Goal: Book appointment/travel/reservation

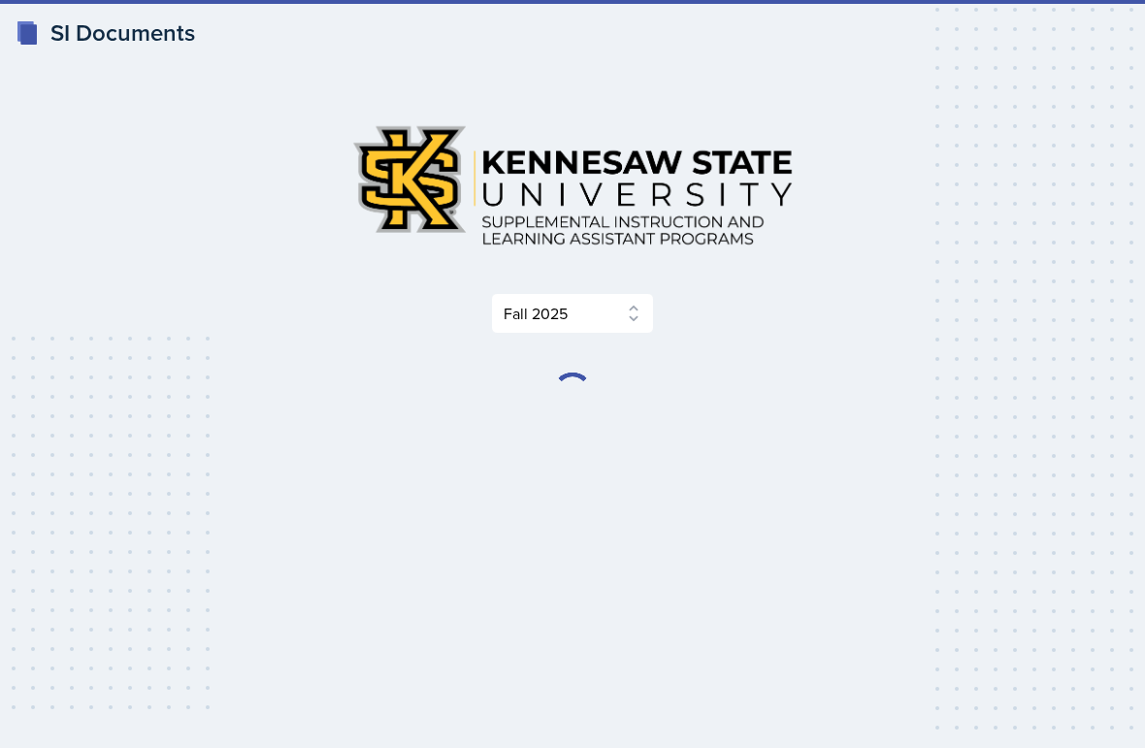
select select "2bed604d-1099-4043-b1bc-2365e8740244"
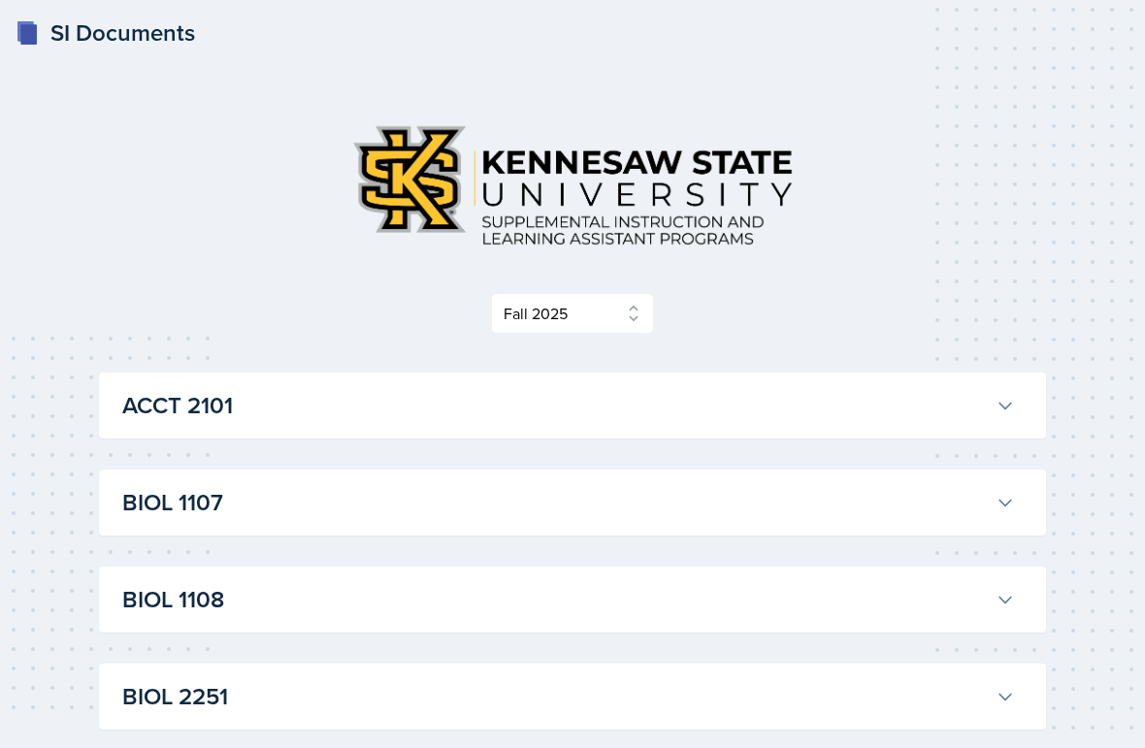
click at [263, 528] on div "BIOL 1107 Anniston [PERSON_NAME] Professor: Army [PERSON_NAME] Export to Google…" at bounding box center [572, 503] width 947 height 66
click at [1006, 503] on icon at bounding box center [1004, 502] width 19 height 19
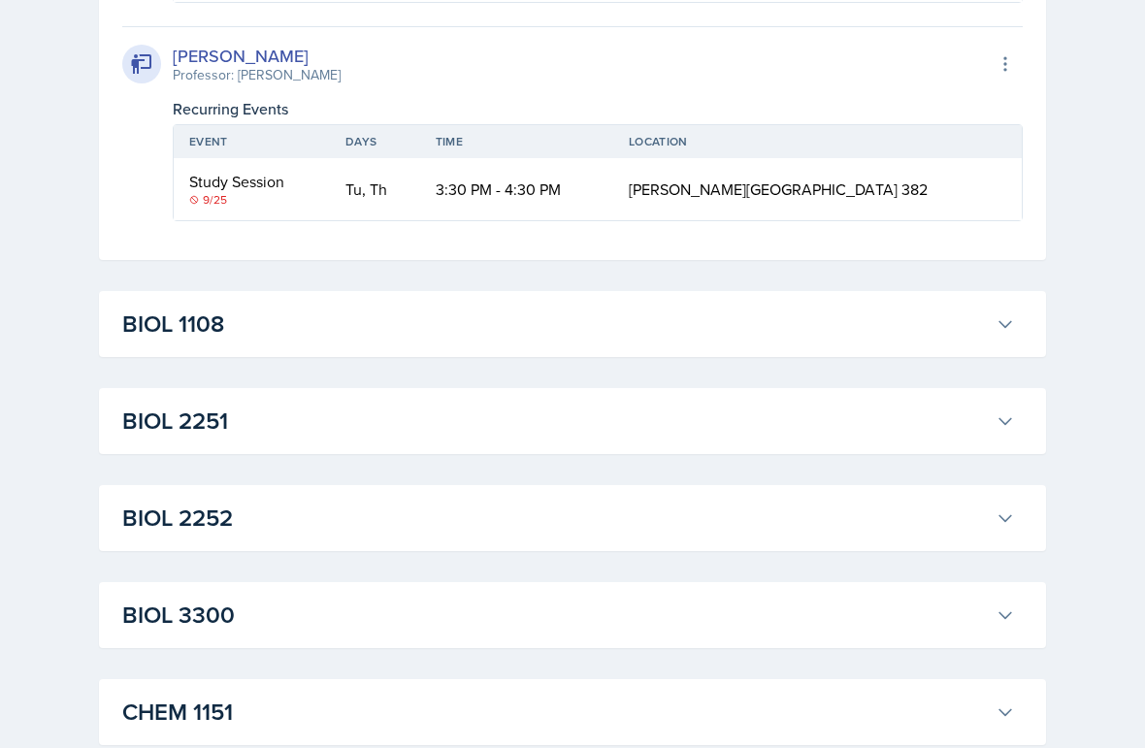
scroll to position [1752, 0]
click at [270, 193] on div "Study Session" at bounding box center [251, 181] width 125 height 23
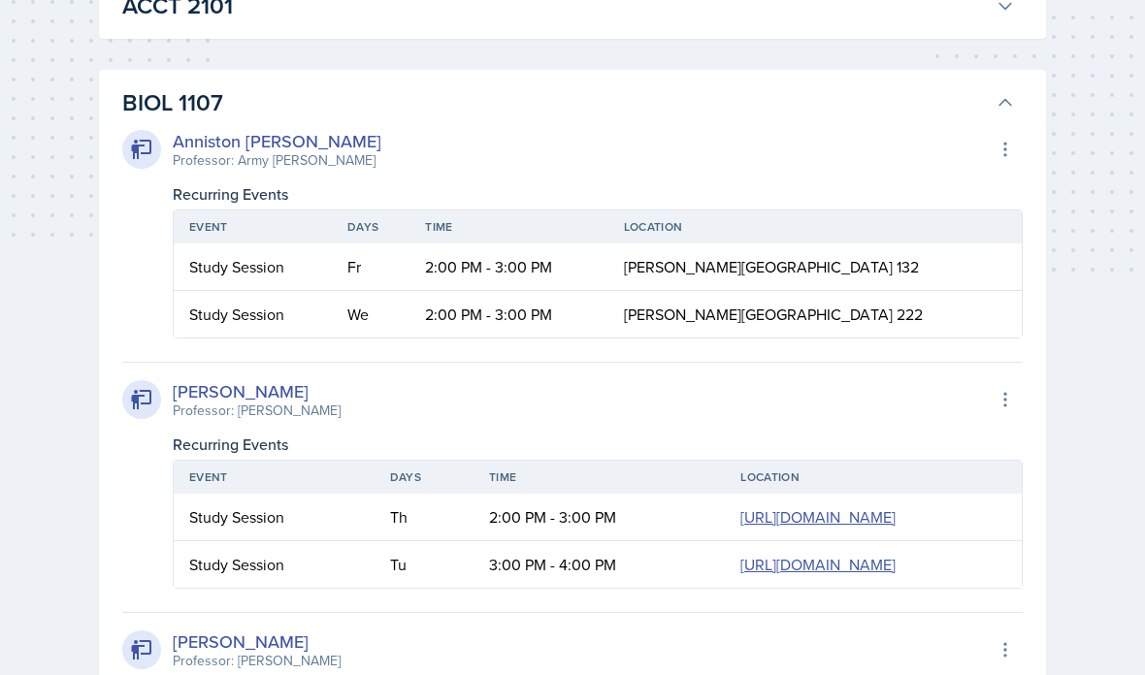
scroll to position [406, 0]
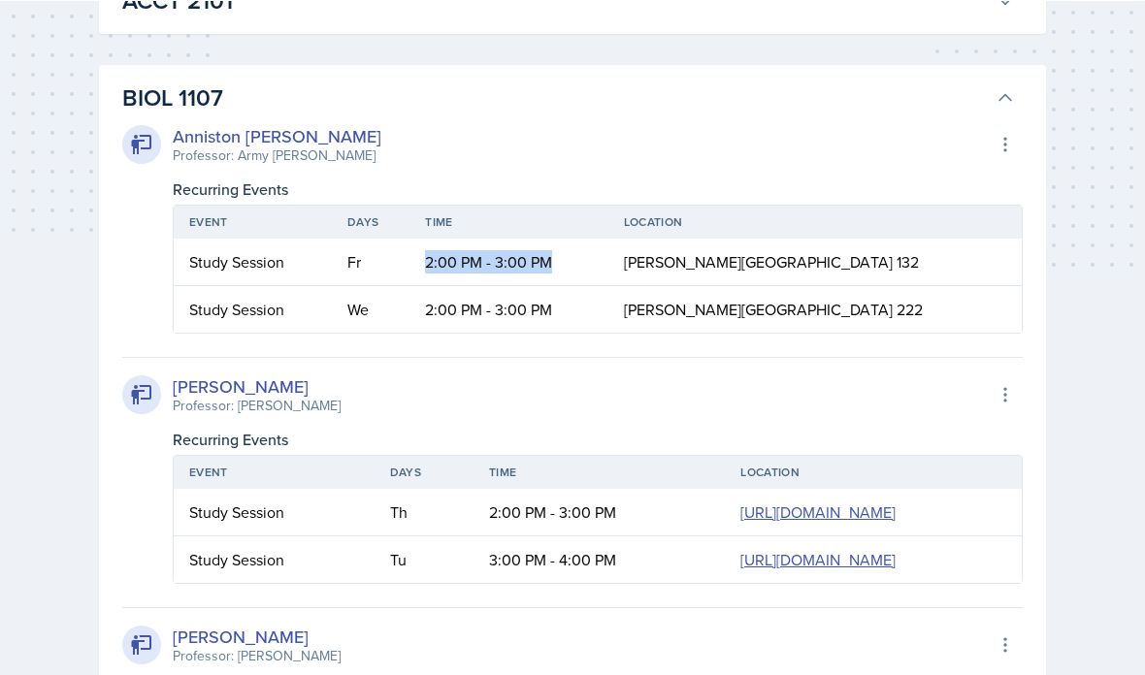
click at [463, 398] on div "[PERSON_NAME] Professor: [PERSON_NAME] Export to Google Calendar" at bounding box center [572, 394] width 900 height 43
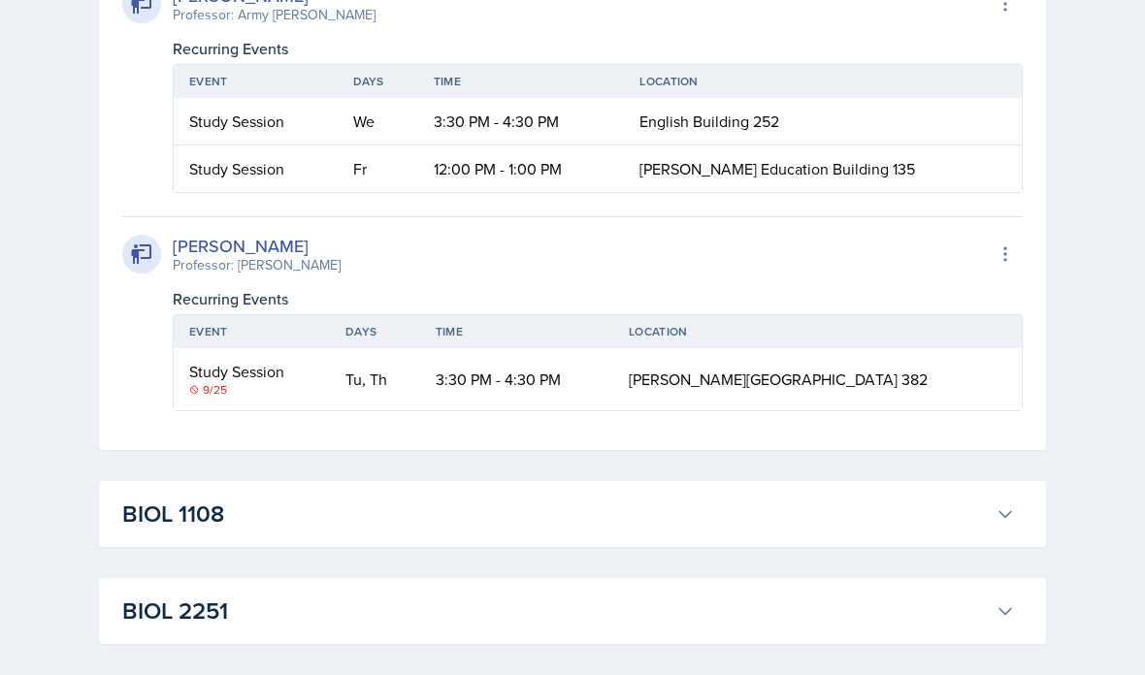
scroll to position [1556, 0]
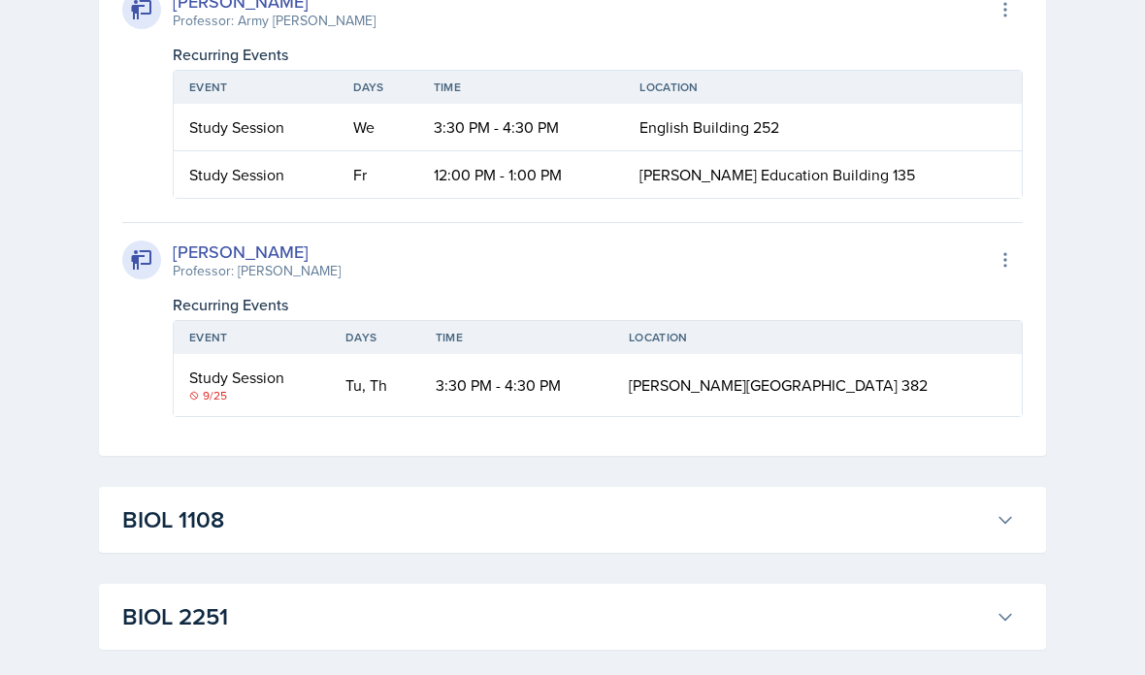
click at [373, 104] on th "Days" at bounding box center [378, 87] width 81 height 33
click at [603, 199] on div "[PERSON_NAME] Professor: Army [PERSON_NAME] Export to Google Calendar Recurring…" at bounding box center [572, 85] width 900 height 227
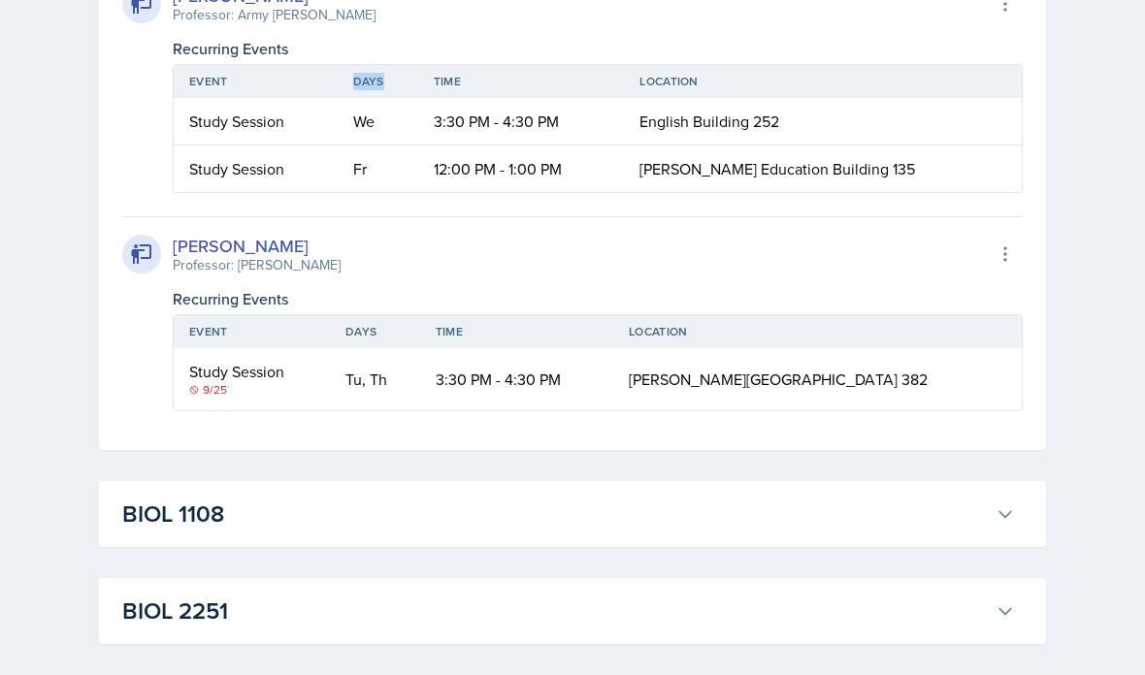
scroll to position [1562, 0]
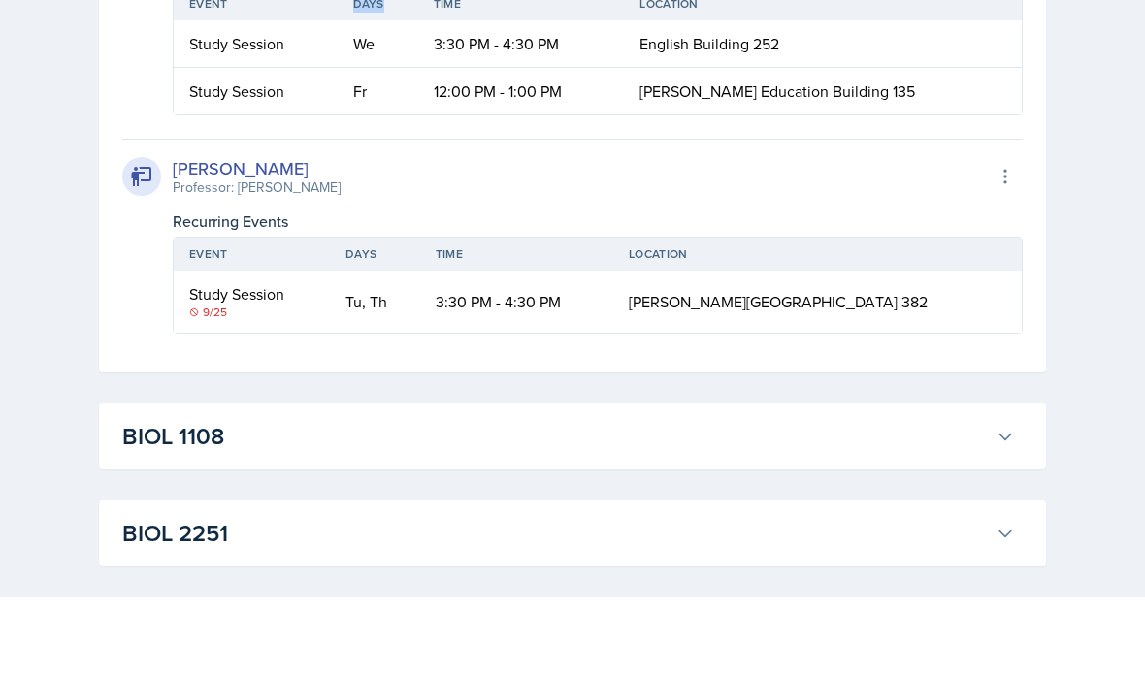
click at [699, 25] on div "[PERSON_NAME] Professor: Army [PERSON_NAME] Export to Google Calendar" at bounding box center [572, 4] width 900 height 43
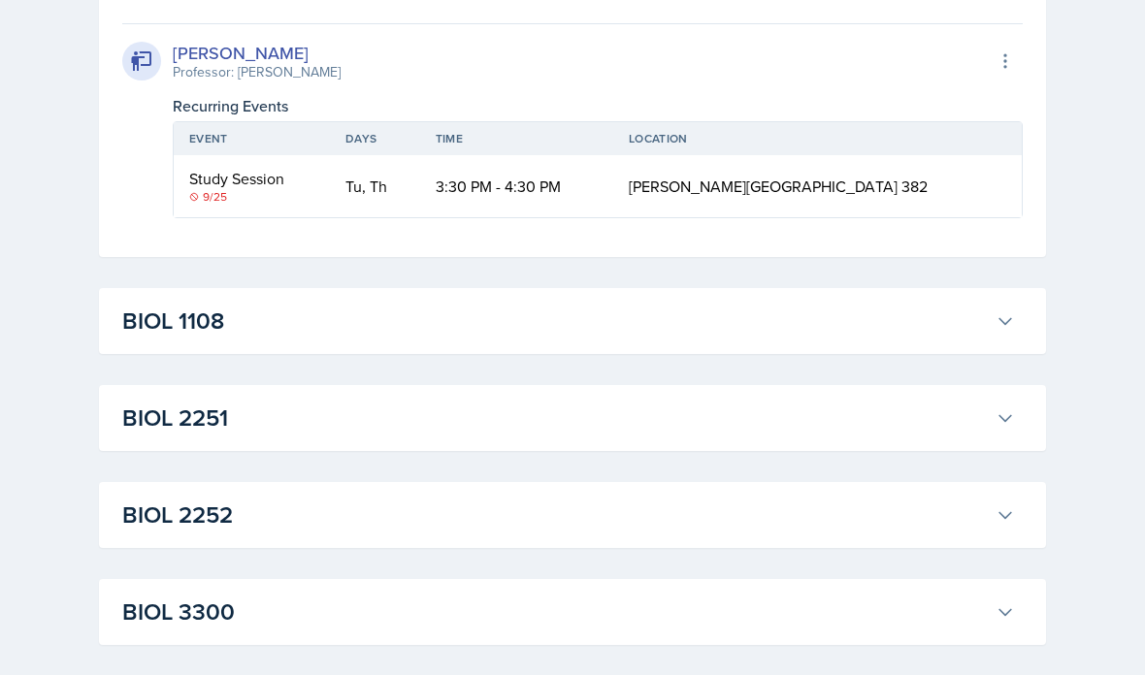
scroll to position [1756, 0]
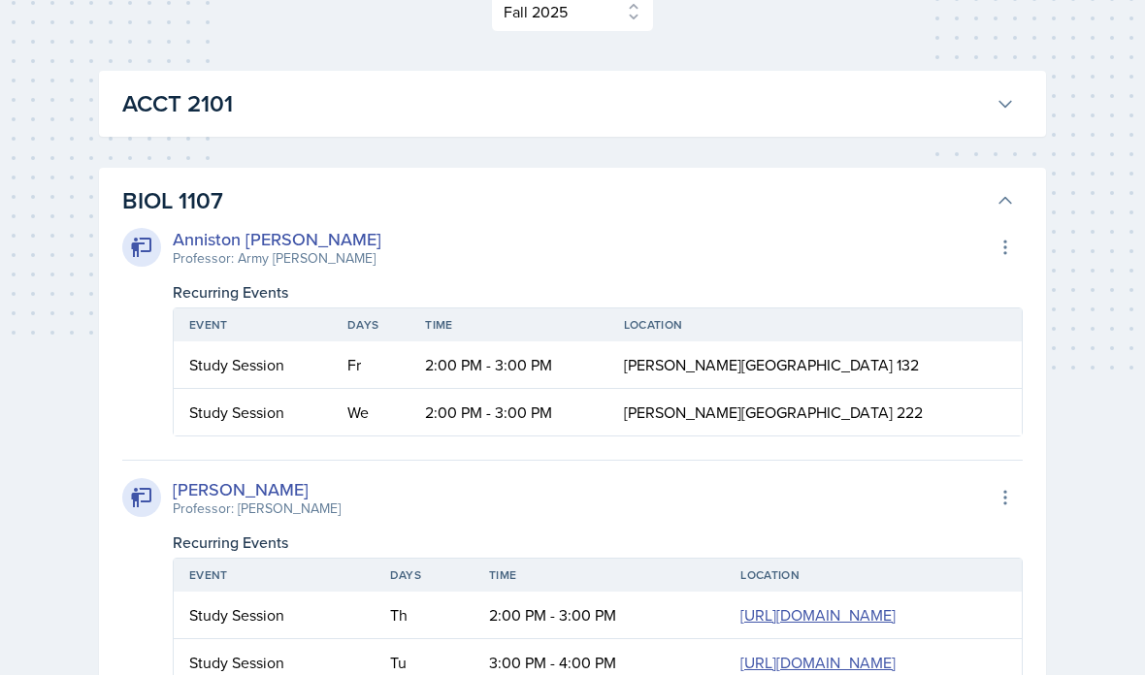
scroll to position [302, 0]
click at [394, 488] on div "[PERSON_NAME] Professor: [PERSON_NAME] Export to Google Calendar" at bounding box center [572, 497] width 900 height 43
click at [386, 528] on div "[PERSON_NAME] Professor: [PERSON_NAME] Export to Google Calendar Recurring Even…" at bounding box center [572, 573] width 900 height 227
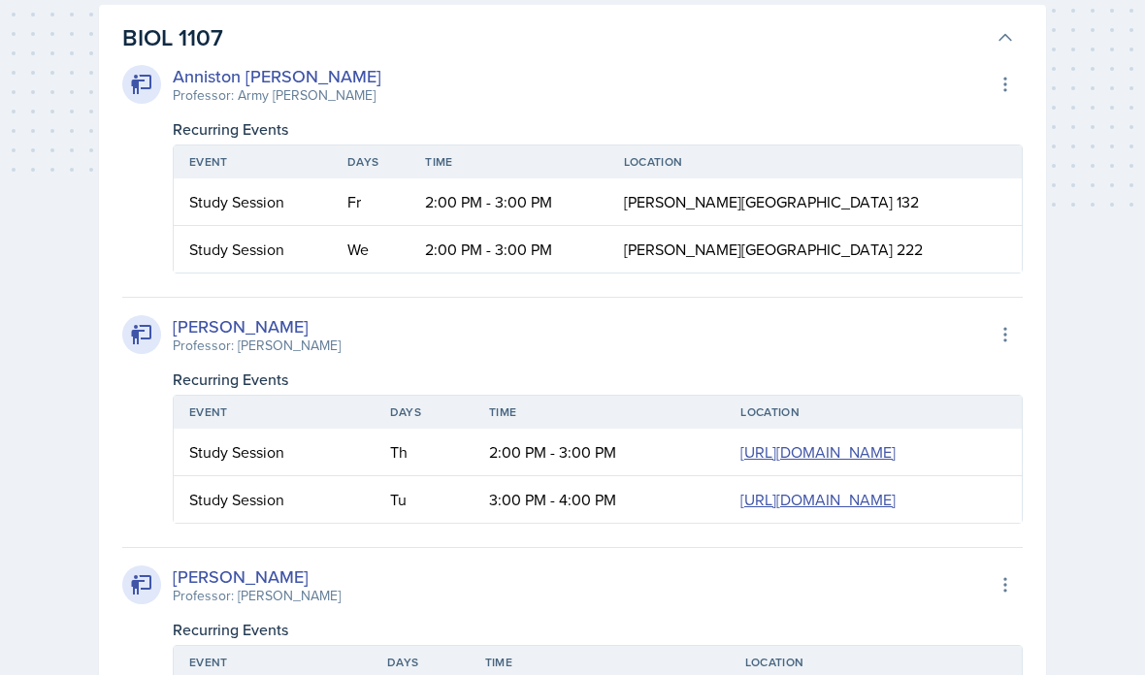
scroll to position [435, 0]
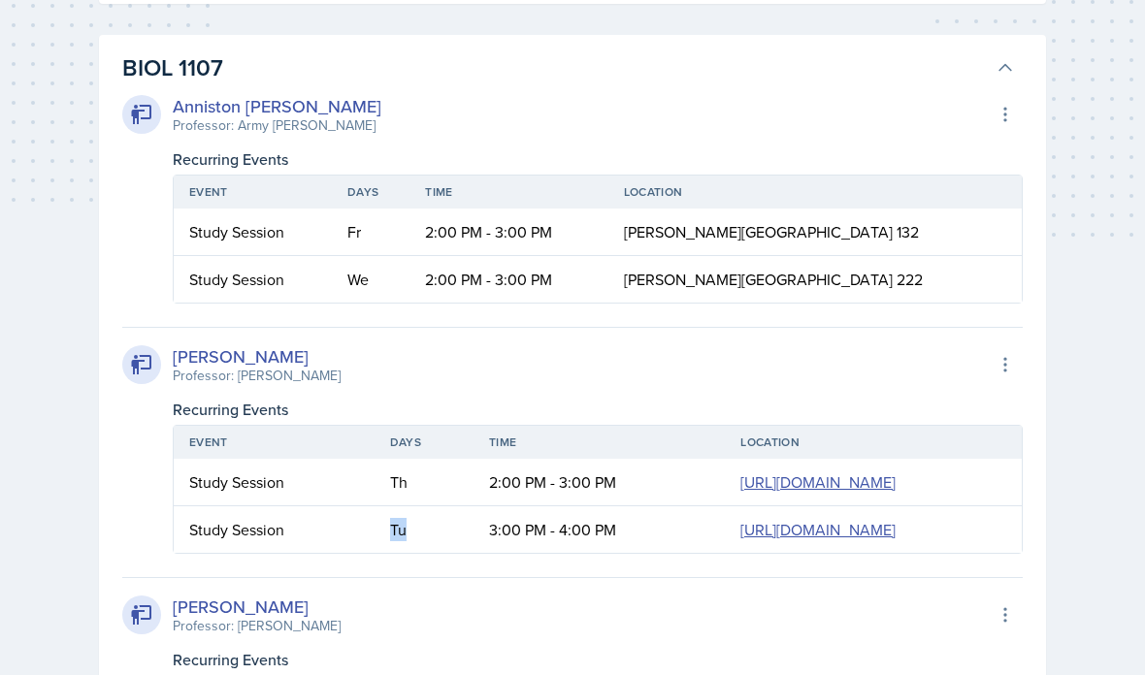
click at [374, 458] on th "Days" at bounding box center [423, 442] width 99 height 33
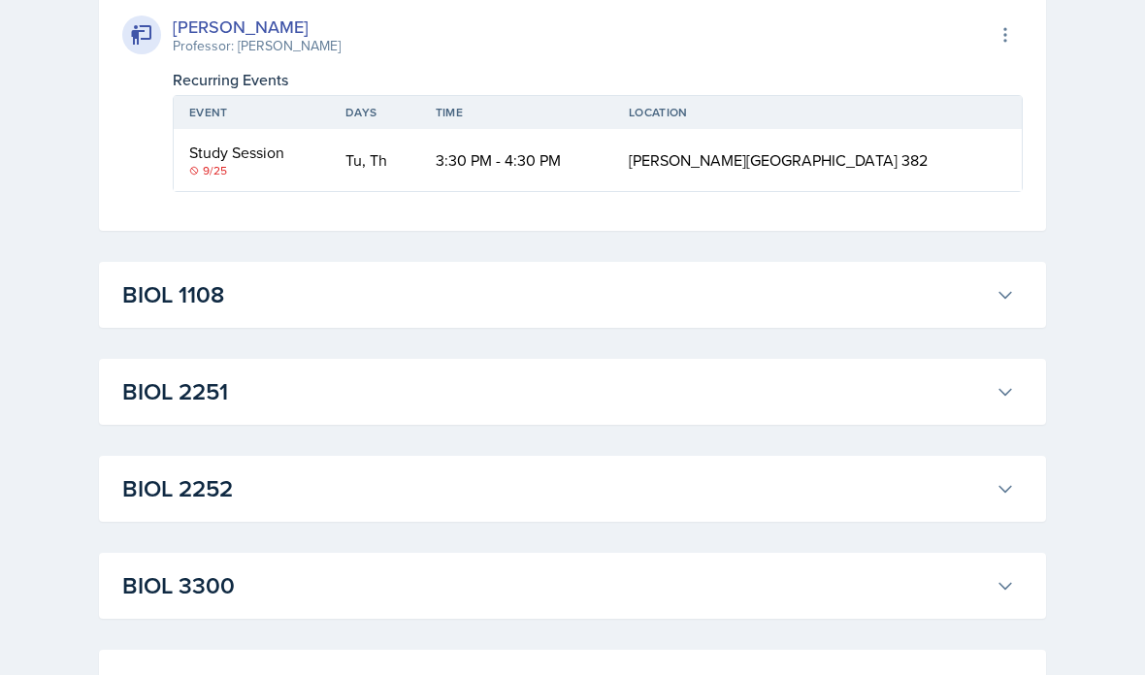
scroll to position [1780, 0]
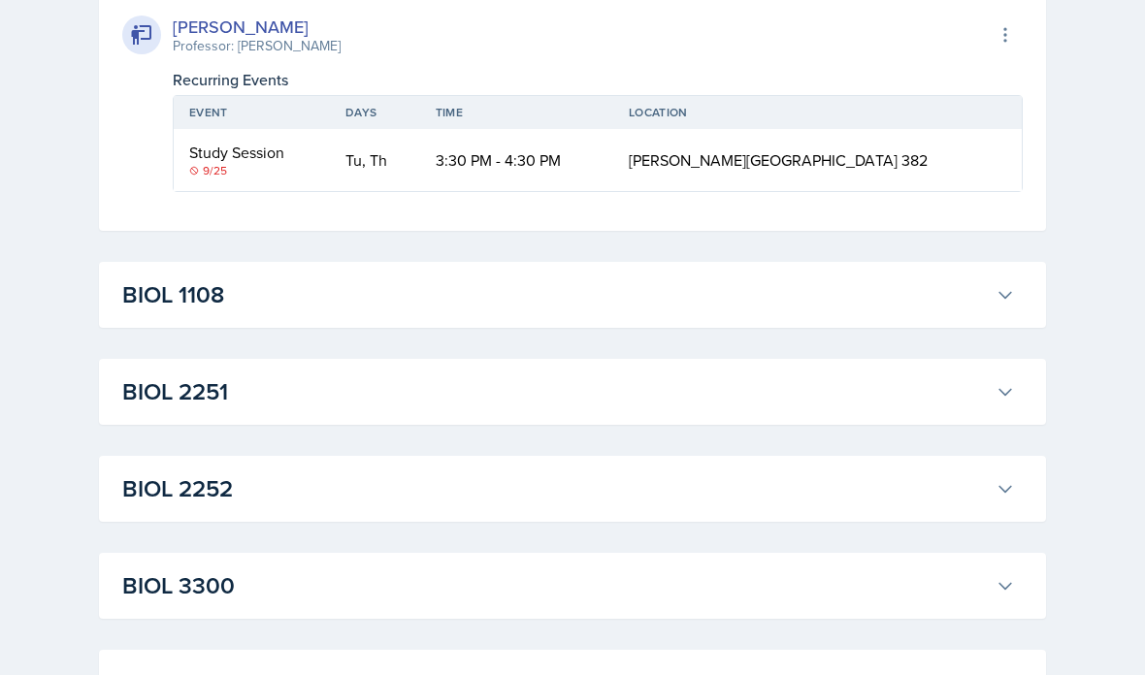
scroll to position [1816, 0]
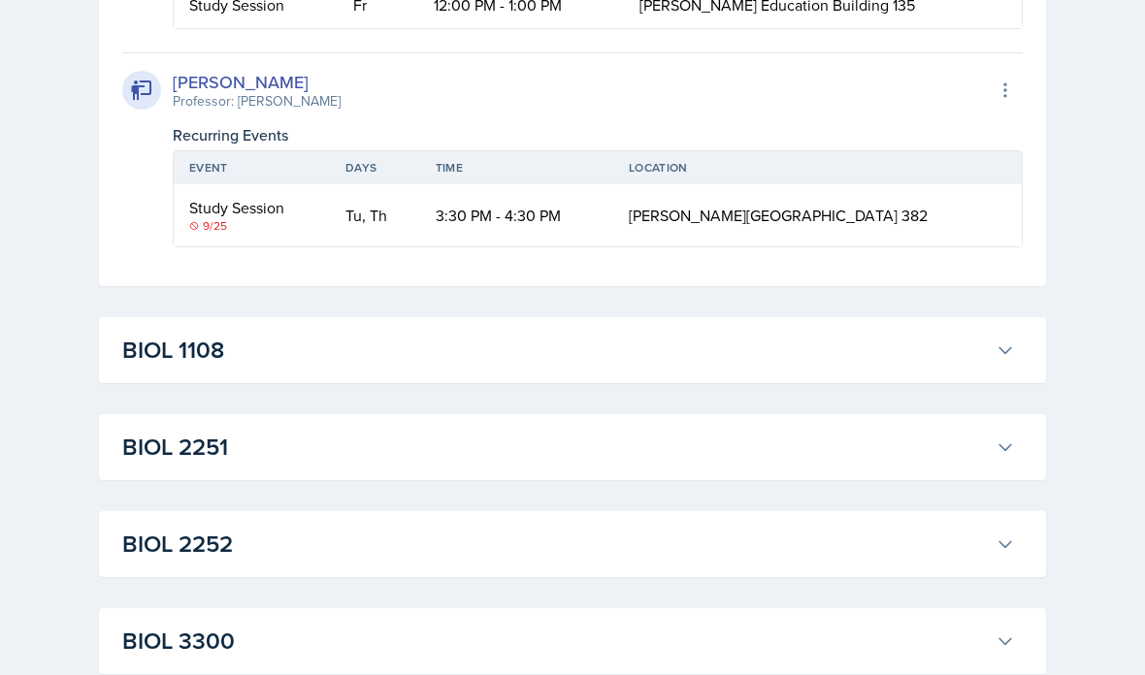
scroll to position [1725, 0]
click at [412, 147] on div "Recurring Events" at bounding box center [598, 135] width 850 height 23
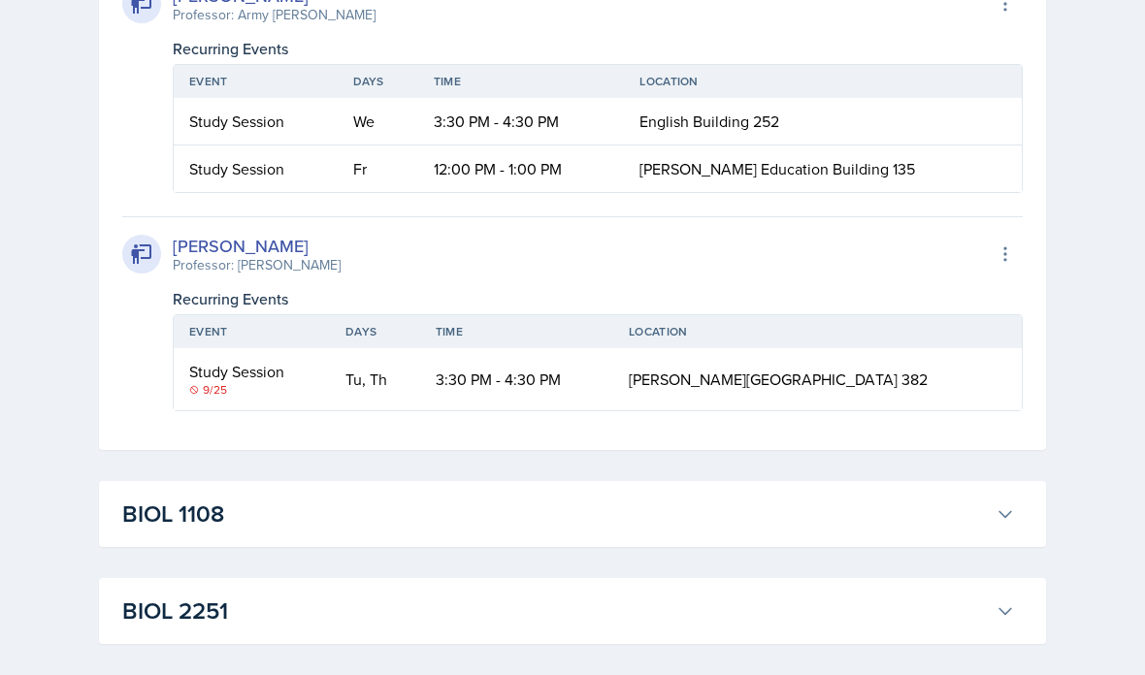
scroll to position [1562, 0]
click at [408, 25] on div "[PERSON_NAME] Professor: Army [PERSON_NAME] Export to Google Calendar" at bounding box center [572, 4] width 900 height 43
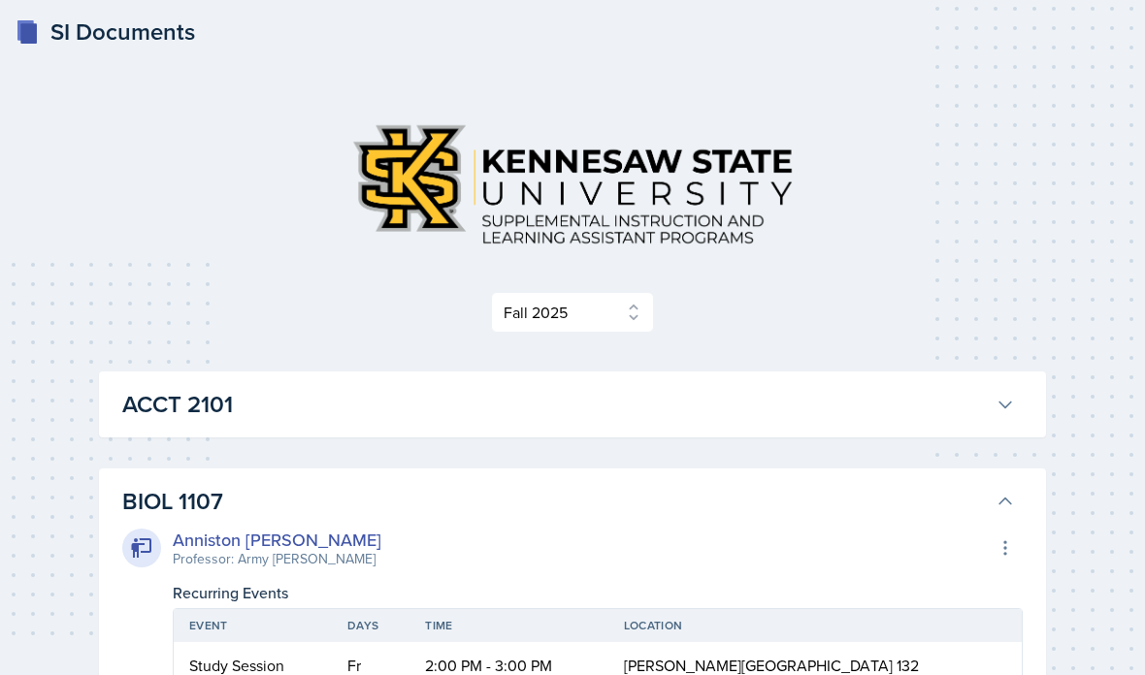
scroll to position [0, 0]
